Goal: Navigation & Orientation: Find specific page/section

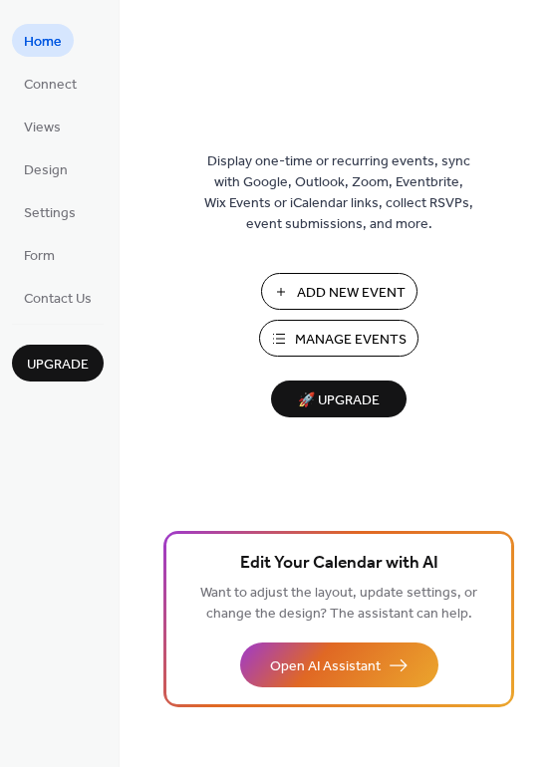
click at [64, 267] on li "Form" at bounding box center [39, 254] width 55 height 33
click at [53, 249] on span "Form" at bounding box center [39, 256] width 31 height 21
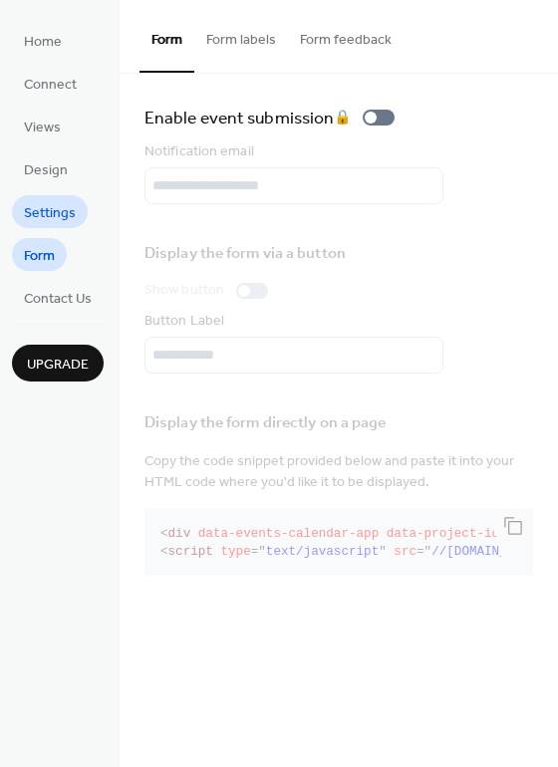
click at [72, 206] on span "Settings" at bounding box center [50, 213] width 52 height 21
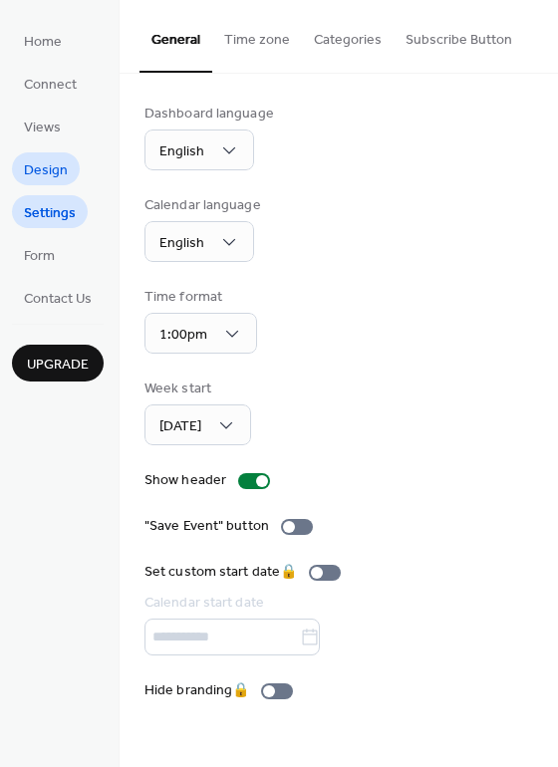
click at [64, 181] on span "Design" at bounding box center [46, 170] width 44 height 21
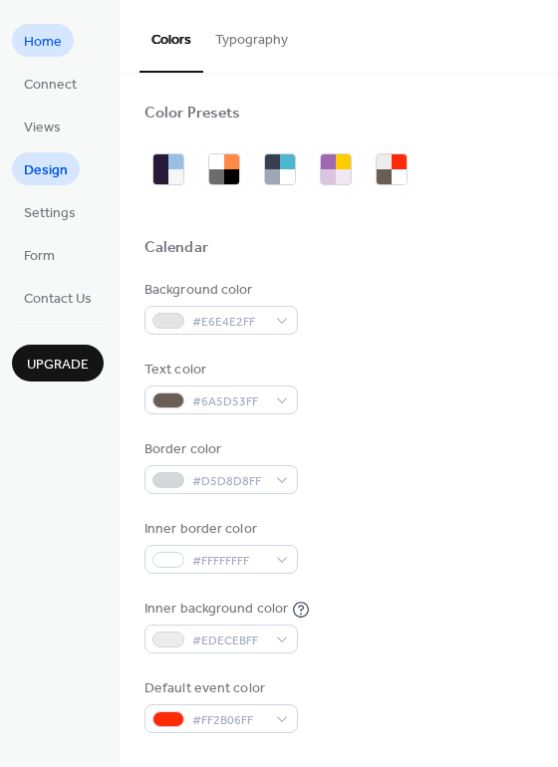
click at [44, 46] on span "Home" at bounding box center [43, 42] width 38 height 21
